Goal: Transaction & Acquisition: Purchase product/service

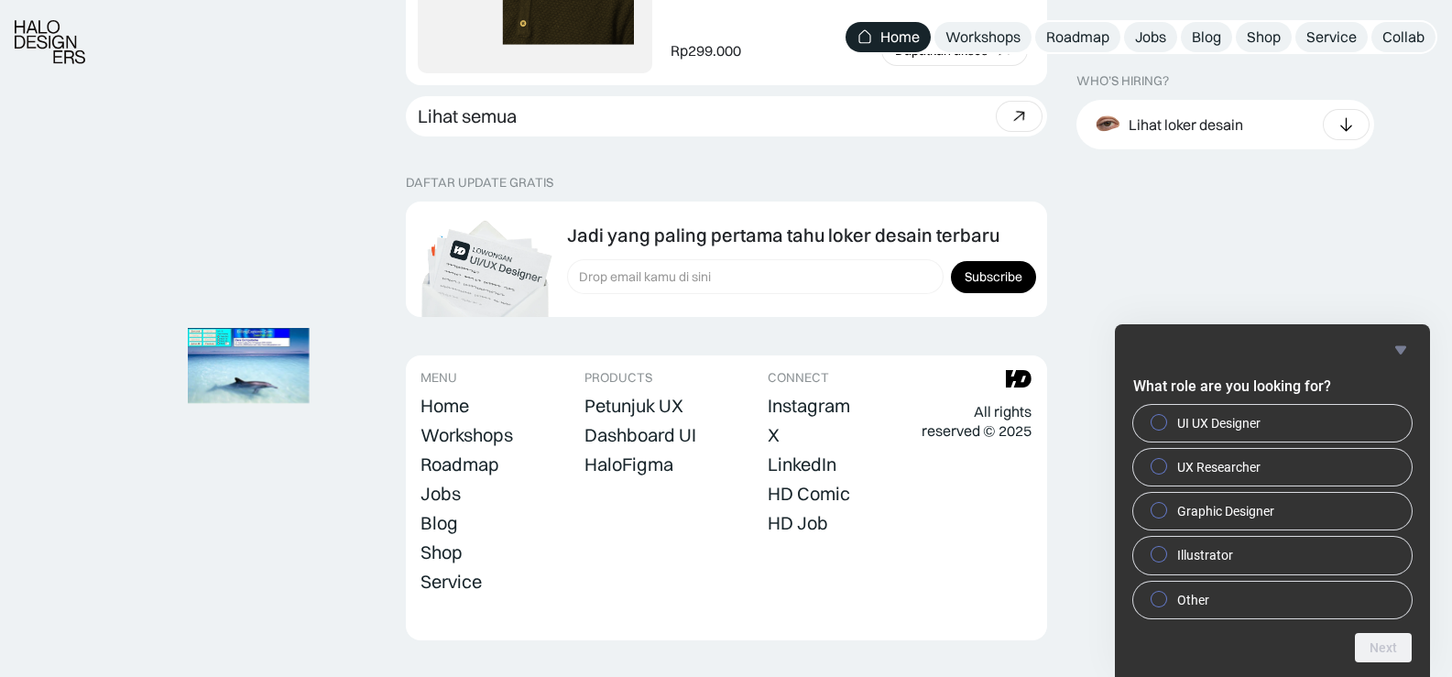
scroll to position [5260, 0]
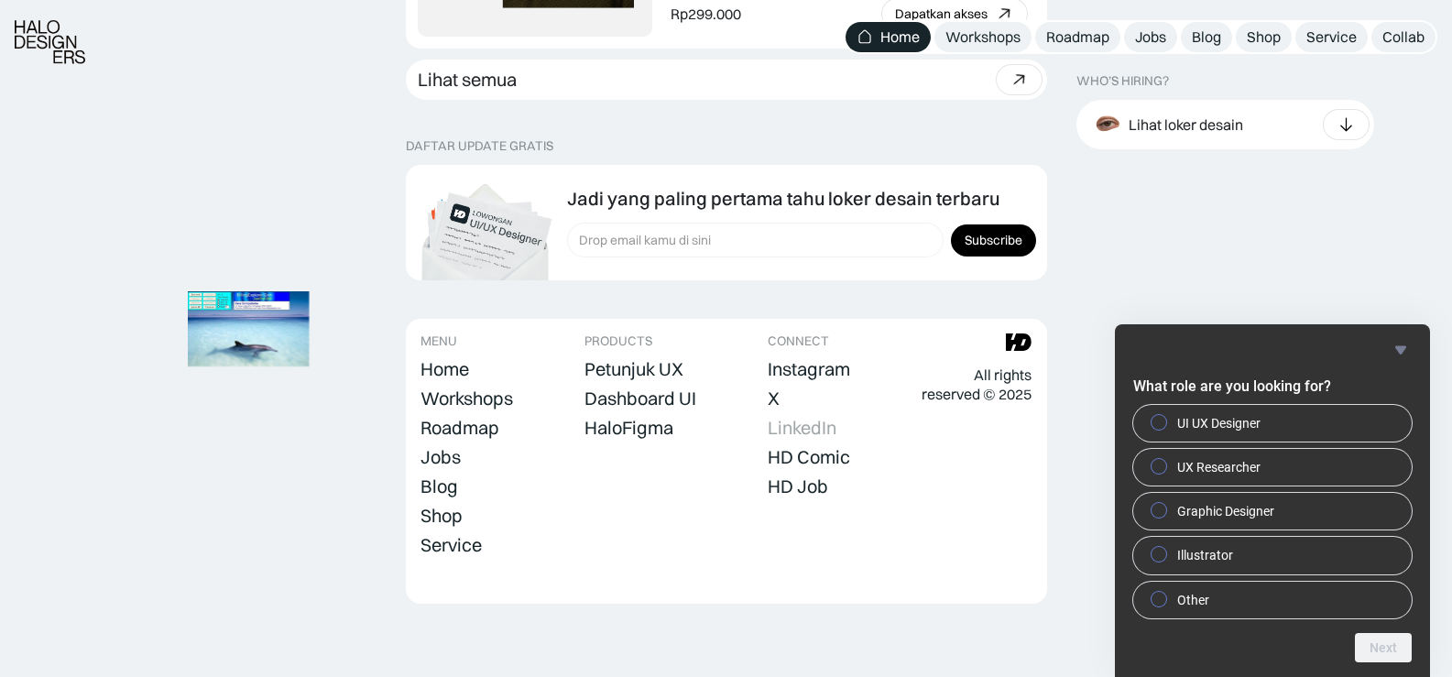
click at [785, 426] on div "LinkedIn" at bounding box center [802, 428] width 69 height 22
click at [259, 328] on img at bounding box center [248, 329] width 143 height 98
click at [455, 418] on div "Roadmap" at bounding box center [460, 428] width 79 height 22
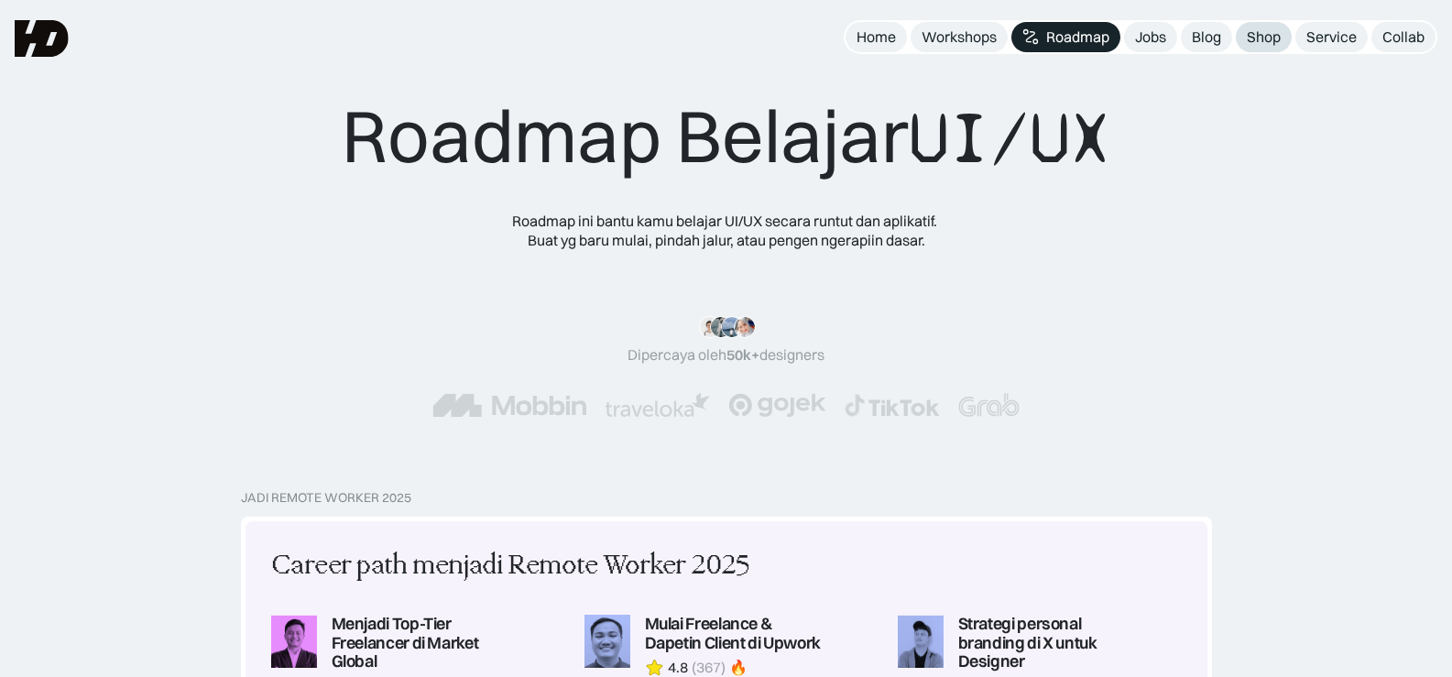
click at [1257, 27] on div "Shop" at bounding box center [1264, 36] width 34 height 19
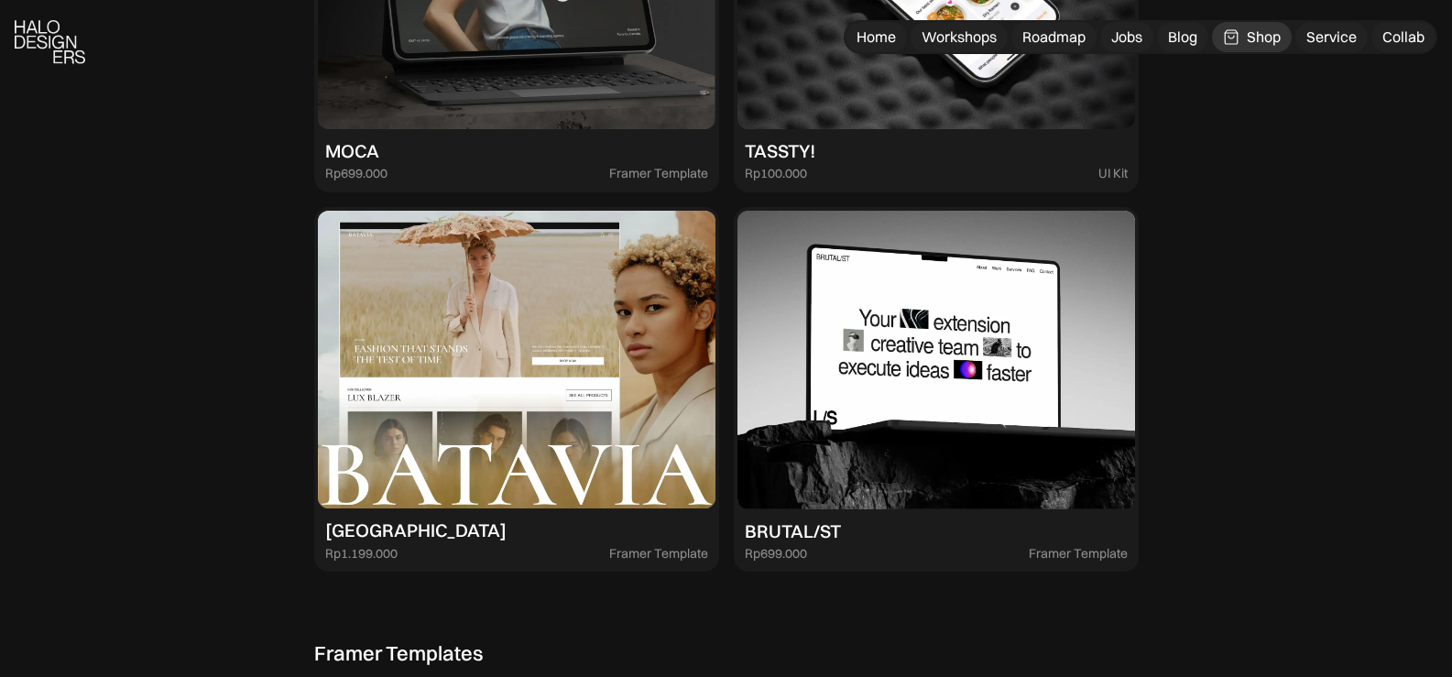
scroll to position [3299, 0]
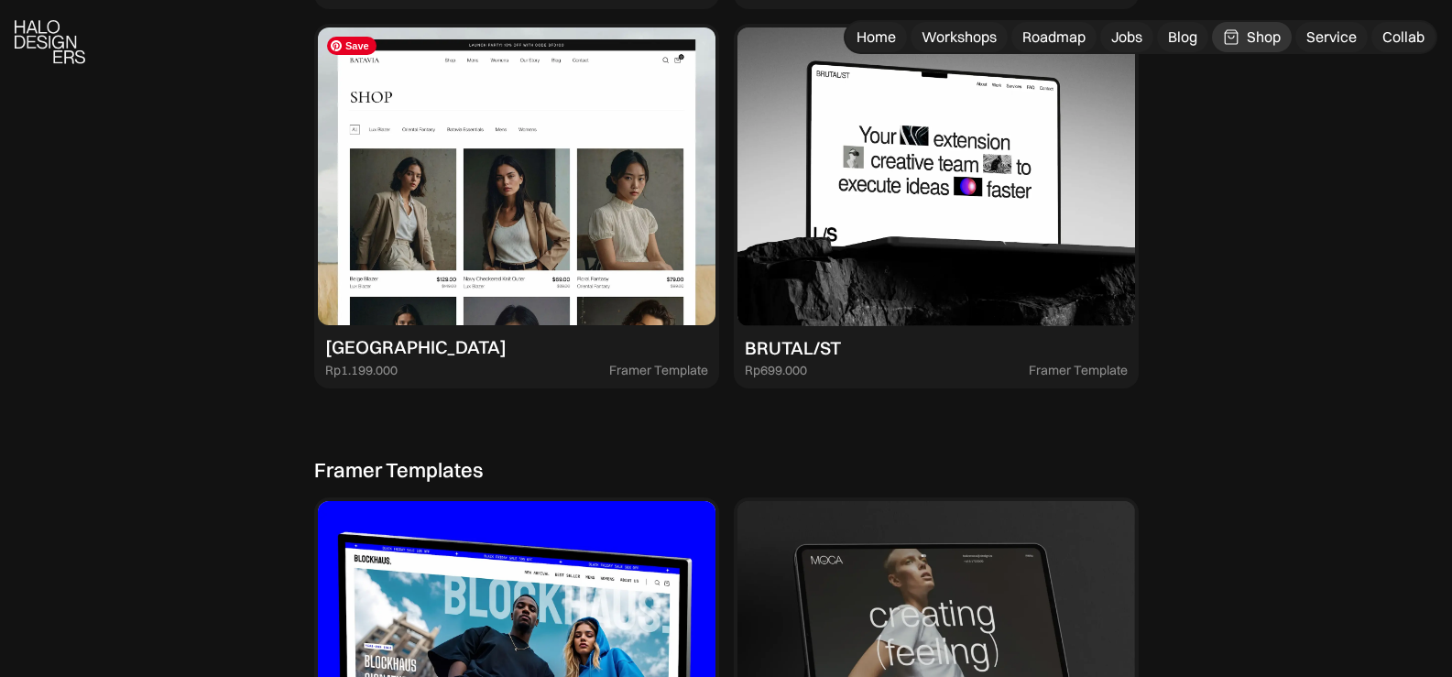
click at [652, 98] on img at bounding box center [517, 176] width 398 height 299
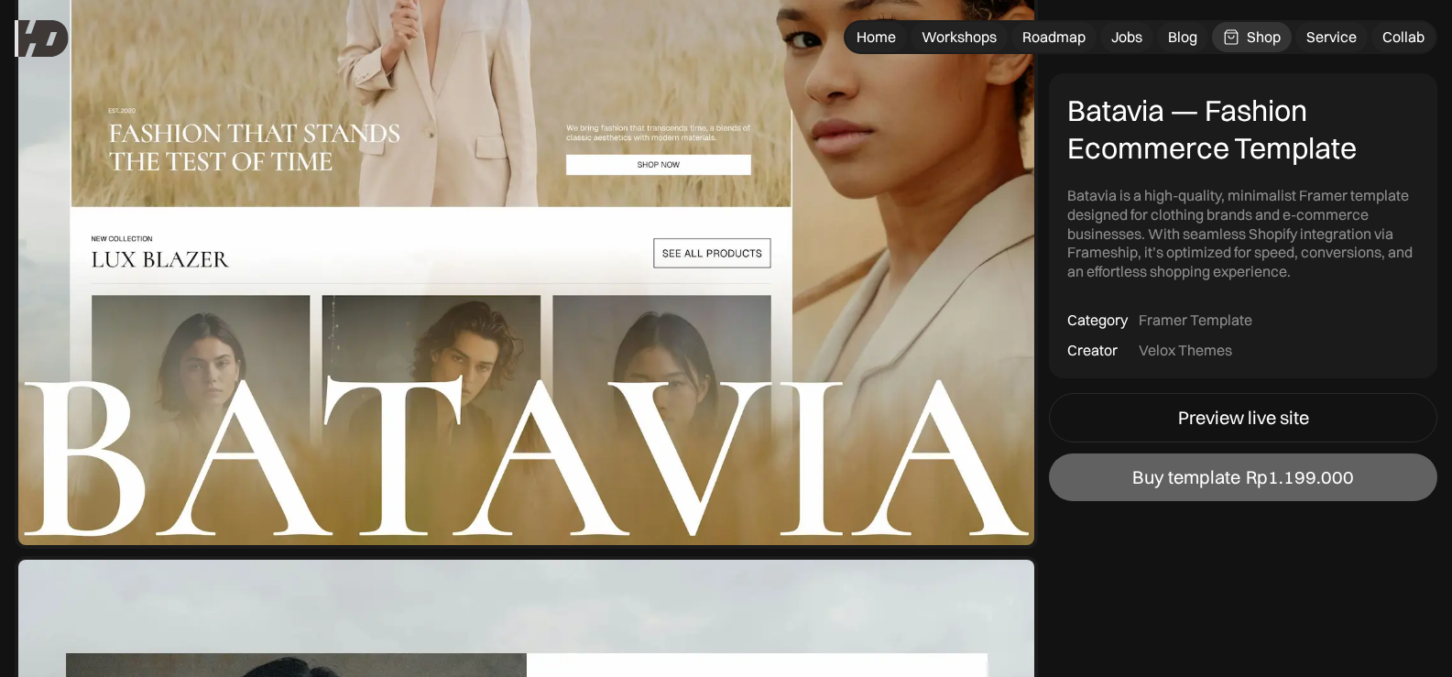
scroll to position [183, 0]
